Goal: Navigation & Orientation: Find specific page/section

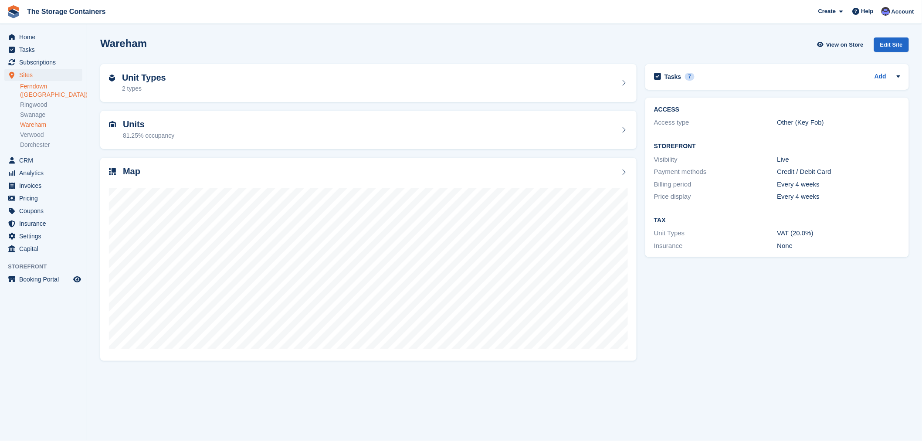
click at [33, 87] on link "Ferndown ([GEOGRAPHIC_DATA])" at bounding box center [51, 90] width 62 height 17
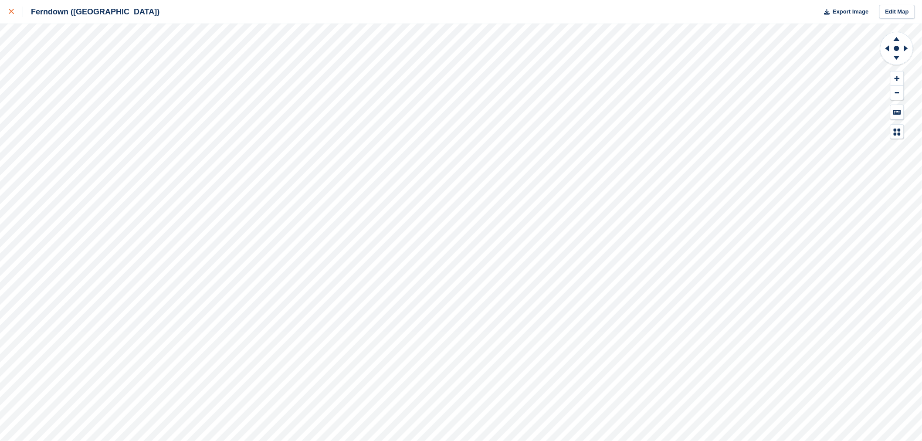
click at [12, 11] on icon at bounding box center [11, 11] width 5 height 5
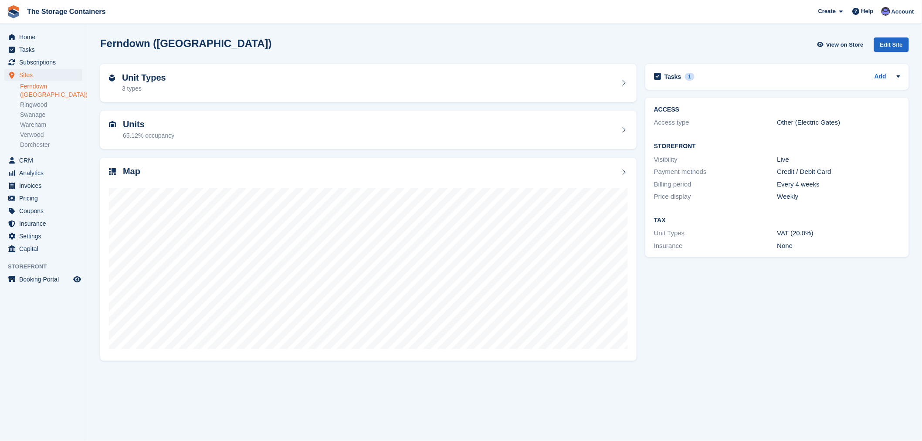
click at [740, 329] on div "Tasks 1 Add hire due to end 31/12/25 01 Dec ACCESS Access type Other (Electric …" at bounding box center [777, 212] width 272 height 304
